Goal: Complete application form

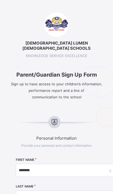
select select "**"
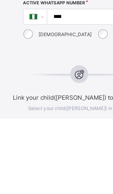
type input "*******"
click at [42, 66] on input "text" at bounding box center [65, 71] width 99 height 13
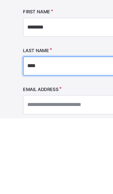
type input "****"
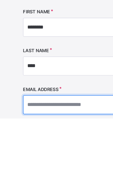
click at [49, 178] on input "text" at bounding box center [65, 184] width 99 height 13
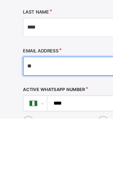
type input "*"
click at [48, 152] on input "**********" at bounding box center [65, 158] width 99 height 13
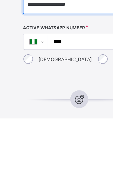
scroll to position [108, 0]
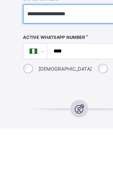
type input "**********"
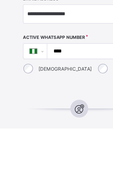
click at [48, 136] on input "****" at bounding box center [72, 141] width 78 height 10
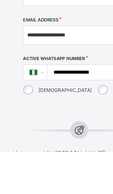
type input "**********"
click at [22, 146] on div "[DEMOGRAPHIC_DATA]" at bounding box center [39, 151] width 49 height 11
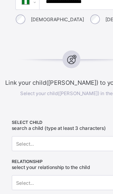
scroll to position [203, 0]
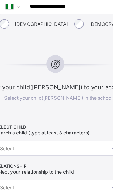
click at [51, 105] on span at bounding box center [56, 106] width 101 height 3
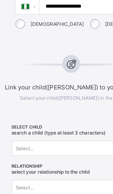
click at [57, 128] on span "SELECT CHILD" at bounding box center [56, 130] width 86 height 4
click at [54, 131] on span "Search a child (type at least 3 characters)" at bounding box center [45, 133] width 65 height 4
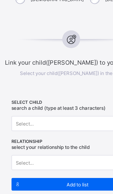
scroll to position [217, 0]
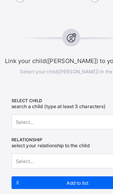
click at [48, 143] on span "Select your relationship to the child" at bounding box center [40, 145] width 54 height 4
click at [35, 143] on span "Select your relationship to the child" at bounding box center [40, 145] width 54 height 4
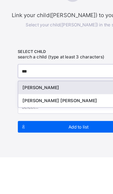
click at [60, 139] on div "[PERSON_NAME]" at bounding box center [53, 141] width 72 height 5
type input "***"
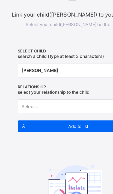
scroll to position [262, 0]
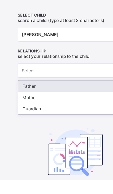
click at [42, 128] on div "Mother" at bounding box center [57, 132] width 86 height 8
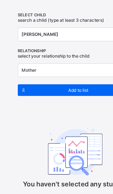
scroll to position [289, 0]
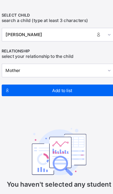
click at [54, 98] on span "Add to list" at bounding box center [58, 100] width 73 height 4
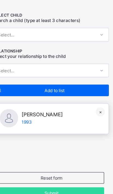
click at [34, 121] on span "1993" at bounding box center [49, 123] width 31 height 4
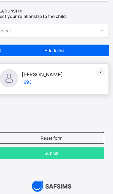
scroll to position [319, 0]
click at [46, 133] on span "Reset form" at bounding box center [56, 135] width 70 height 4
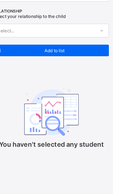
click at [43, 137] on p "You haven't selected any student" at bounding box center [56, 140] width 86 height 6
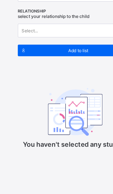
click at [59, 137] on p "You haven't selected any student" at bounding box center [56, 140] width 86 height 6
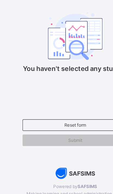
scroll to position [385, 0]
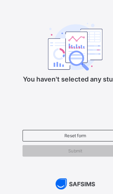
click at [61, 124] on div "Submit" at bounding box center [56, 128] width 79 height 9
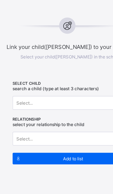
scroll to position [269, 0]
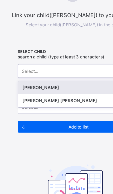
click at [57, 87] on div "[PERSON_NAME]" at bounding box center [53, 89] width 72 height 5
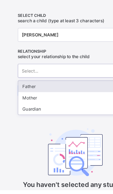
click at [45, 120] on div "Mother" at bounding box center [57, 124] width 86 height 8
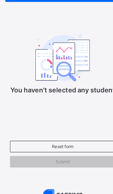
scroll to position [366, 10]
click at [48, 145] on span "Submit" at bounding box center [46, 147] width 71 height 4
click at [47, 145] on span "Submit" at bounding box center [46, 147] width 71 height 4
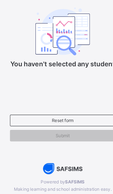
scroll to position [385, 10]
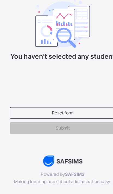
click at [55, 149] on img at bounding box center [47, 153] width 30 height 8
click at [51, 149] on img at bounding box center [47, 153] width 30 height 8
click at [52, 124] on div "Submit" at bounding box center [46, 128] width 79 height 9
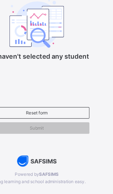
click at [45, 126] on span "Submit" at bounding box center [46, 128] width 71 height 4
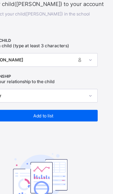
scroll to position [294, 0]
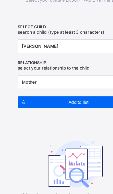
click at [65, 93] on span "Add to list" at bounding box center [58, 95] width 73 height 4
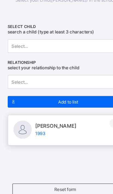
click at [20, 109] on div at bounding box center [25, 116] width 14 height 14
click at [48, 115] on span at bounding box center [49, 115] width 31 height 1
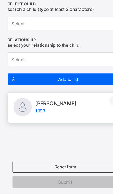
scroll to position [297, 0]
click at [51, 167] on span "Submit" at bounding box center [56, 169] width 71 height 4
click at [49, 164] on div "Submit" at bounding box center [56, 168] width 79 height 9
click at [45, 164] on div "Submit" at bounding box center [56, 168] width 79 height 9
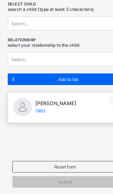
click at [49, 153] on div "Reset form" at bounding box center [56, 157] width 79 height 9
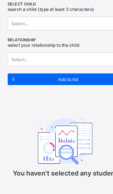
click at [53, 120] on img at bounding box center [56, 138] width 41 height 36
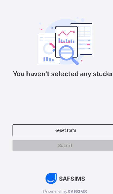
scroll to position [385, 0]
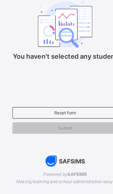
click at [55, 126] on span "Submit" at bounding box center [56, 128] width 71 height 4
click at [54, 126] on span "Submit" at bounding box center [56, 128] width 71 height 4
click at [53, 149] on img at bounding box center [57, 153] width 30 height 8
